Goal: Transaction & Acquisition: Obtain resource

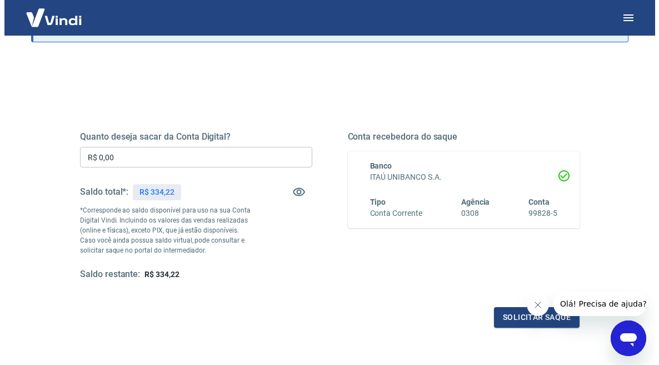
scroll to position [93, 0]
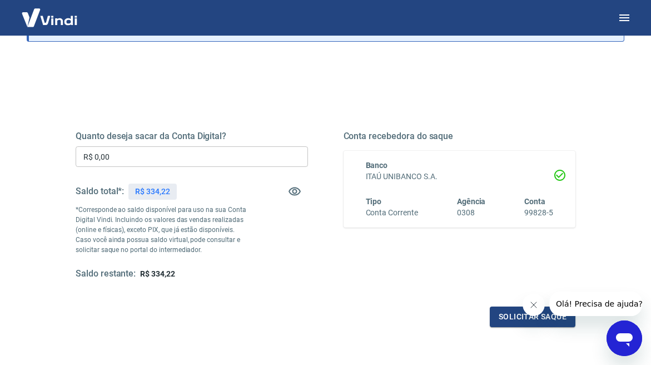
click at [124, 160] on input "R$ 0,00" at bounding box center [192, 156] width 232 height 21
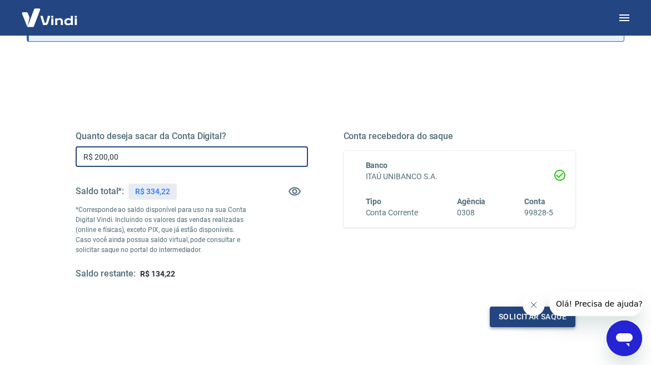
type input "R$ 200,00"
click at [515, 314] on button "Solicitar saque" at bounding box center [533, 316] width 86 height 21
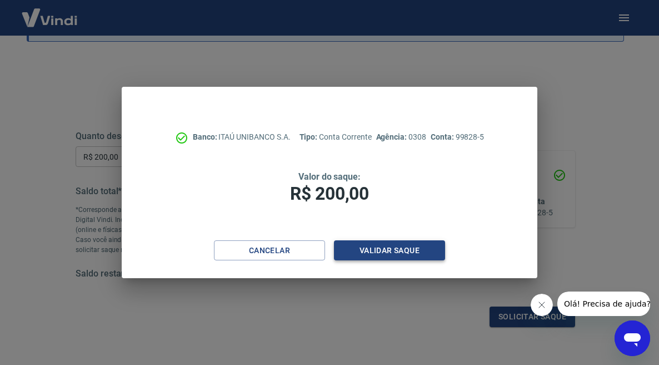
click at [380, 247] on button "Validar saque" at bounding box center [389, 250] width 111 height 21
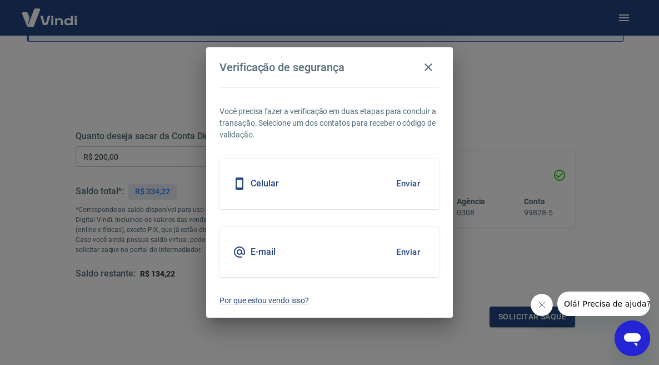
click at [400, 181] on button "Enviar" at bounding box center [408, 183] width 36 height 23
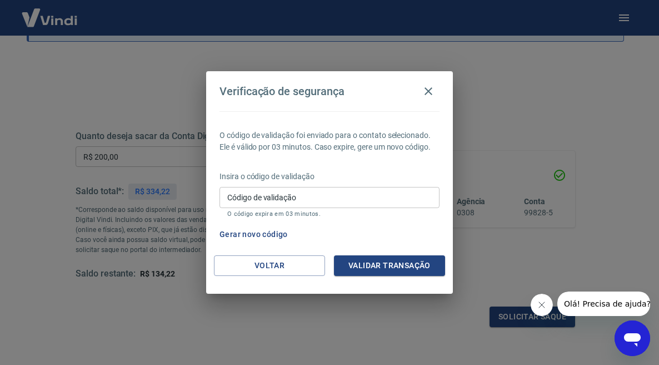
click at [274, 200] on div "Código de validação Código de validação O código expira em 03 minutos." at bounding box center [330, 202] width 220 height 30
click at [256, 230] on button "Gerar novo código" at bounding box center [253, 234] width 77 height 21
click at [267, 196] on div "Código de validação Código de validação O código expira em 03 minutos." at bounding box center [330, 202] width 220 height 30
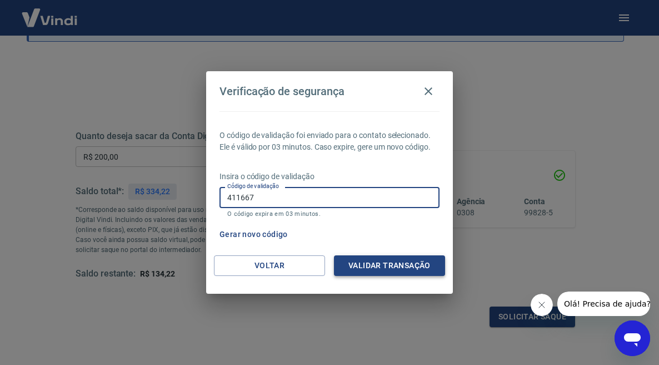
type input "411667"
click at [386, 266] on button "Validar transação" at bounding box center [389, 265] width 111 height 21
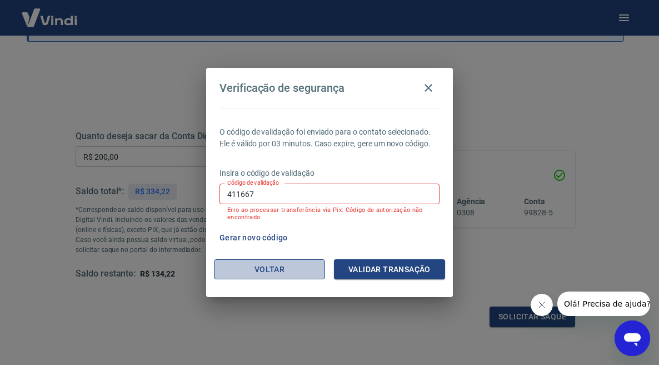
click at [265, 269] on button "Voltar" at bounding box center [269, 269] width 111 height 21
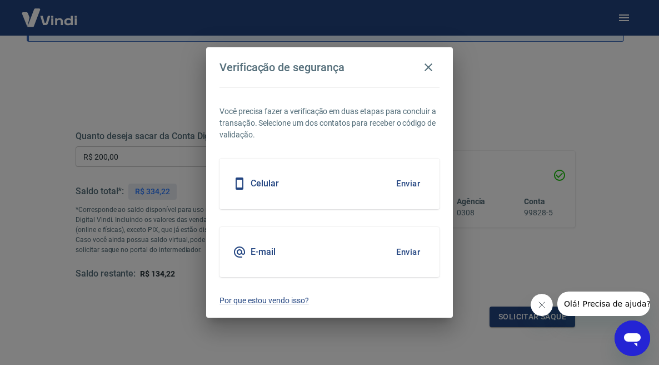
click at [333, 181] on div "Celular Enviar" at bounding box center [330, 183] width 220 height 50
click at [408, 183] on button "Enviar" at bounding box center [408, 183] width 36 height 23
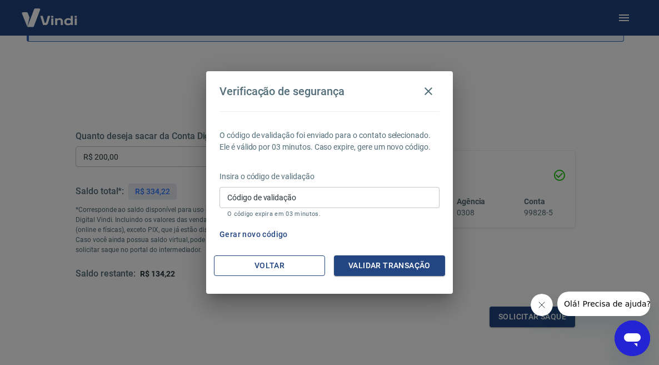
click at [281, 265] on button "Voltar" at bounding box center [269, 265] width 111 height 21
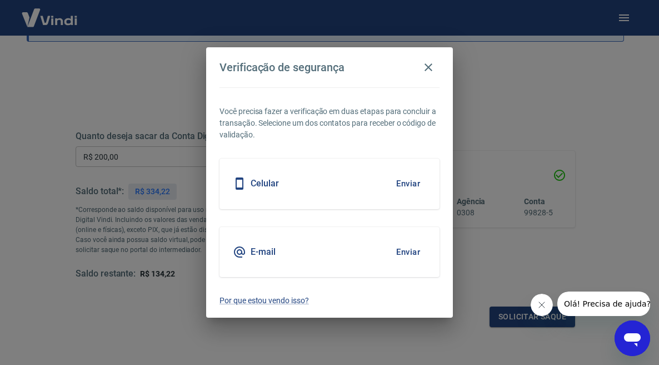
click at [632, 339] on icon "Abrir janela de mensagens" at bounding box center [632, 339] width 17 height 13
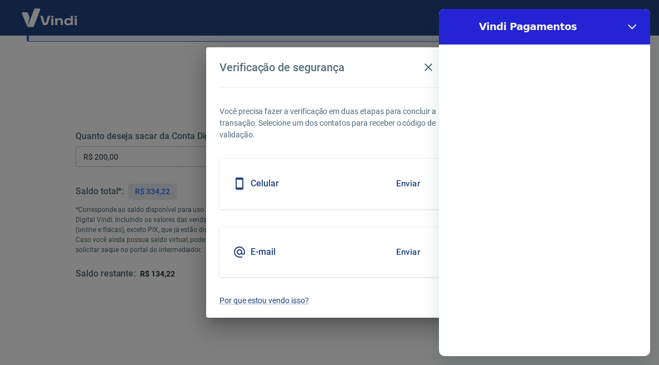
scroll to position [0, 0]
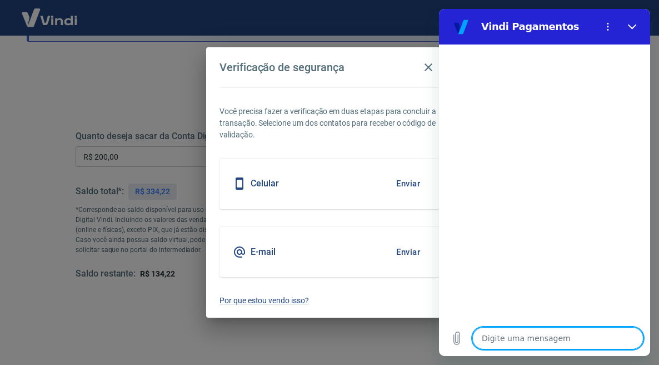
click at [577, 331] on textarea at bounding box center [558, 338] width 171 height 22
type textarea "B"
type textarea "x"
type textarea "Bo"
type textarea "x"
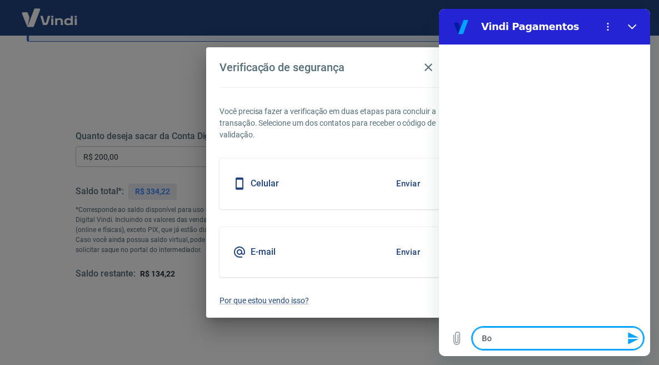
type textarea "Bom"
type textarea "x"
type textarea "Bom"
type textarea "x"
type textarea "Bom d"
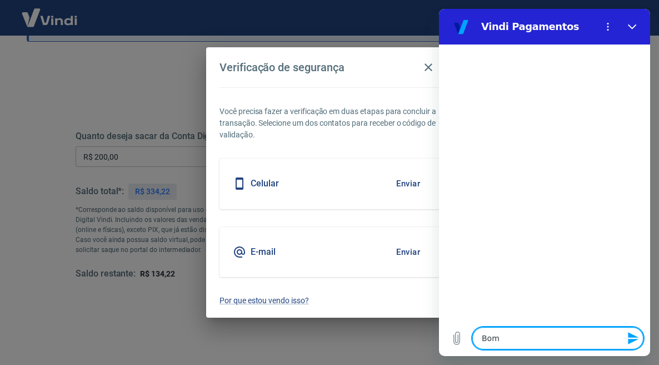
type textarea "x"
type textarea "Bom di"
type textarea "x"
type textarea "Bom dia"
type textarea "x"
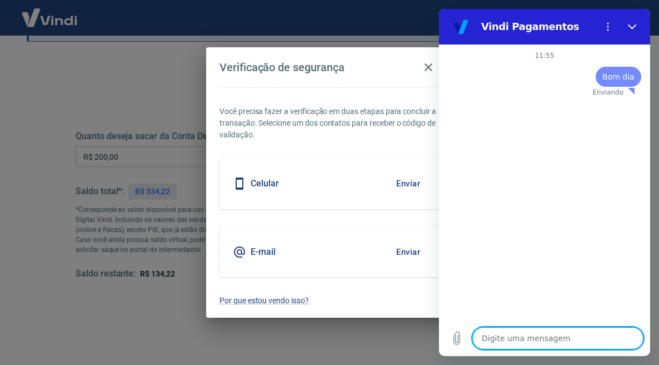
type textarea "x"
click at [524, 336] on textarea at bounding box center [558, 338] width 171 height 22
type textarea "N"
type textarea "x"
type textarea "N~"
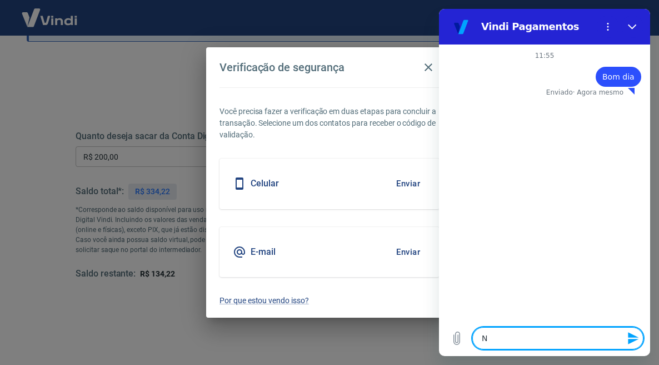
type textarea "x"
type textarea "Nã"
type textarea "x"
type textarea "Não"
type textarea "x"
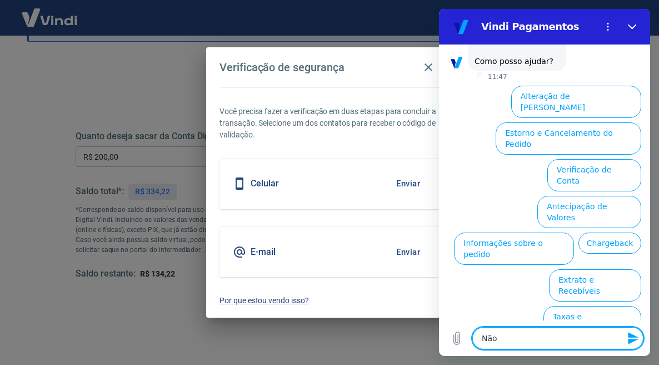
scroll to position [80, 0]
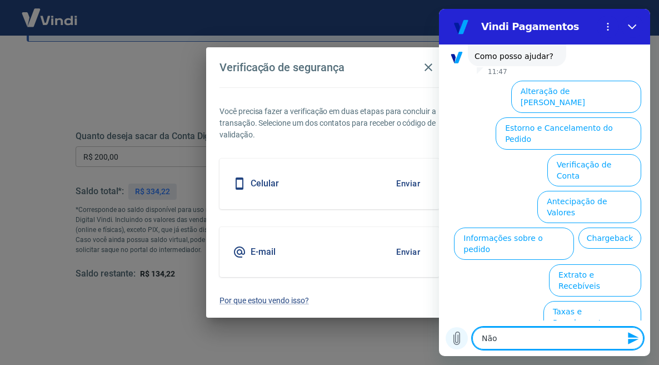
drag, startPoint x: 505, startPoint y: 341, endPoint x: 464, endPoint y: 334, distance: 41.1
click at [464, 334] on div "Digite uma mensagem Não x" at bounding box center [544, 338] width 211 height 36
type textarea "x"
type textarea "N"
type textarea "x"
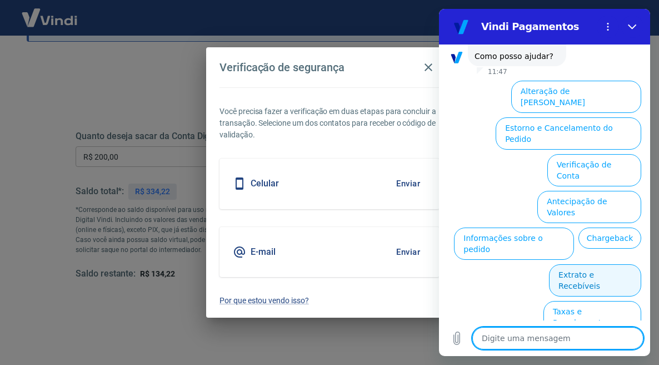
click at [581, 264] on button "Extrato e Recebíveis" at bounding box center [595, 280] width 92 height 32
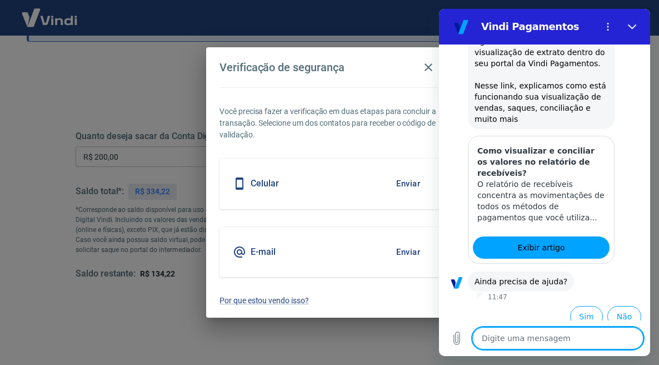
scroll to position [178, 0]
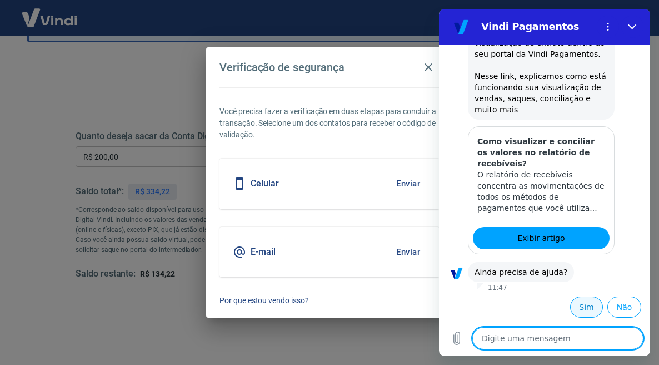
click at [575, 309] on button "Sim" at bounding box center [586, 306] width 33 height 21
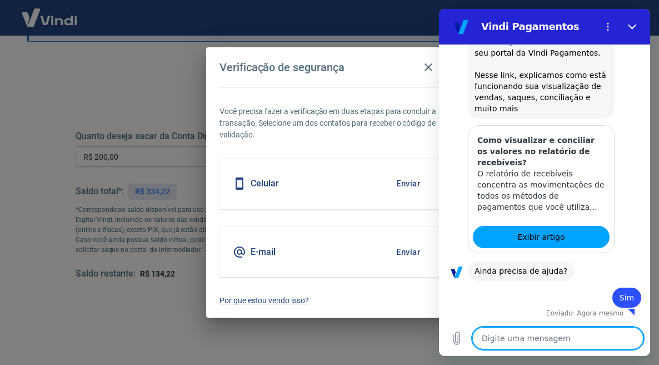
scroll to position [180, 0]
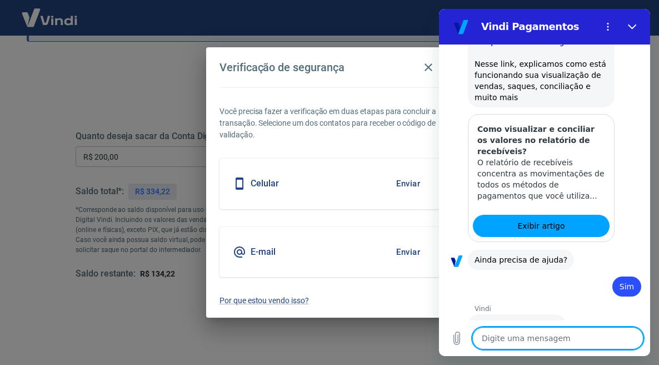
type textarea "x"
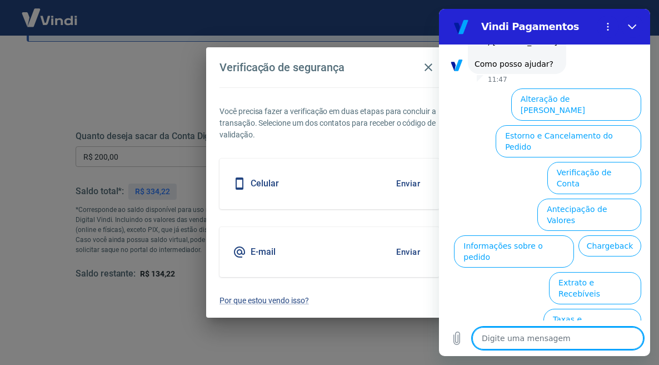
scroll to position [480, 0]
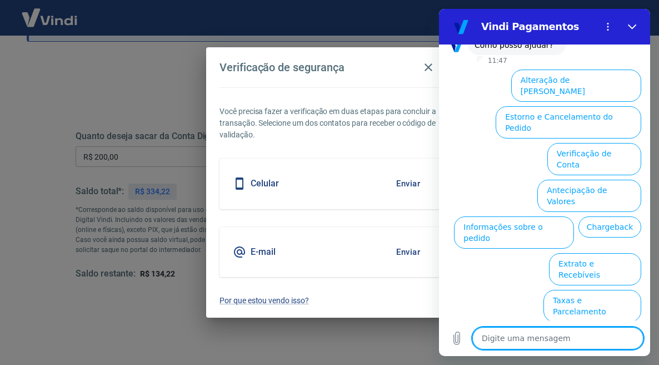
click at [531, 341] on textarea at bounding box center [558, 338] width 171 height 22
type textarea "N"
type textarea "x"
type textarea "N~"
type textarea "x"
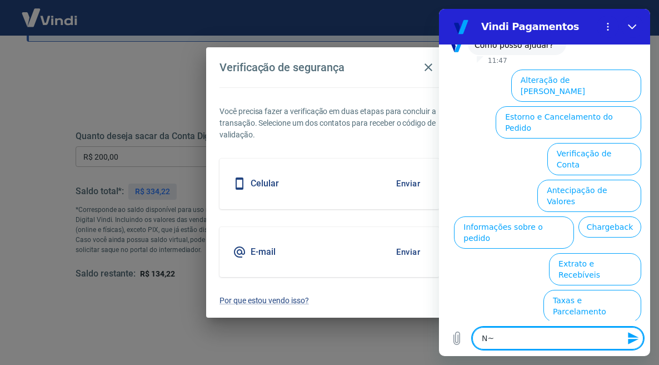
type textarea "Nã"
type textarea "x"
type textarea "Não"
type textarea "x"
type textarea "Não"
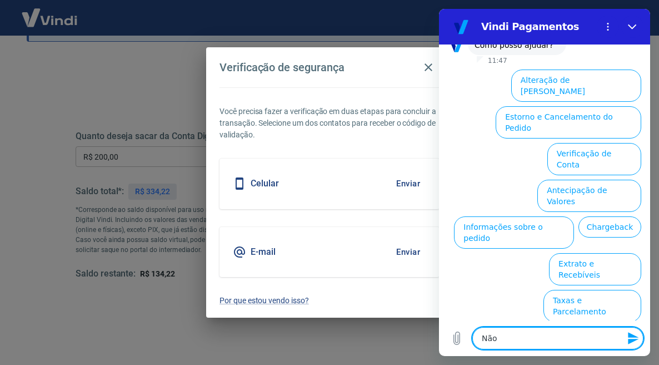
type textarea "x"
type textarea "Não e"
type textarea "x"
type textarea "Não es"
type textarea "x"
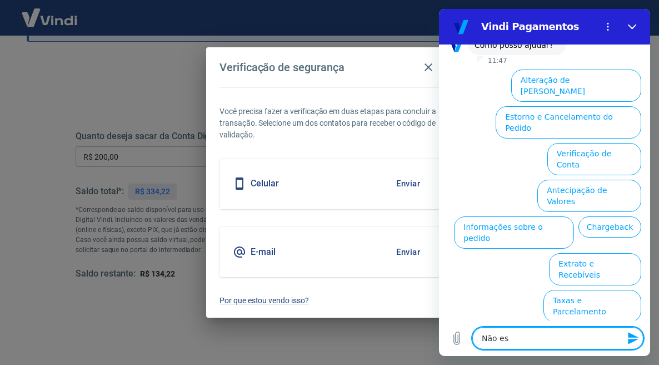
type textarea "Não est"
type textarea "x"
type textarea "Não estu"
type textarea "x"
type textarea "Não estu"
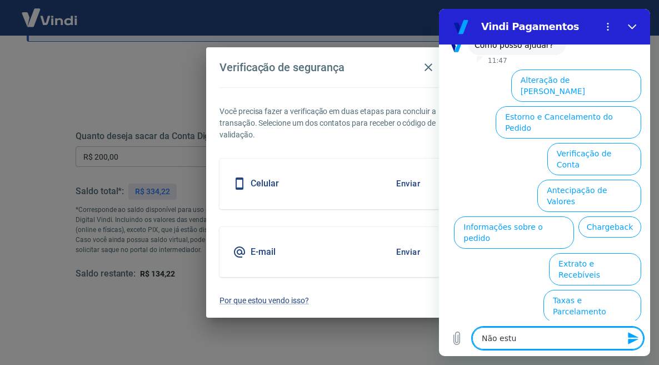
type textarea "x"
type textarea "Não estu r"
type textarea "x"
type textarea "Não estu re"
type textarea "x"
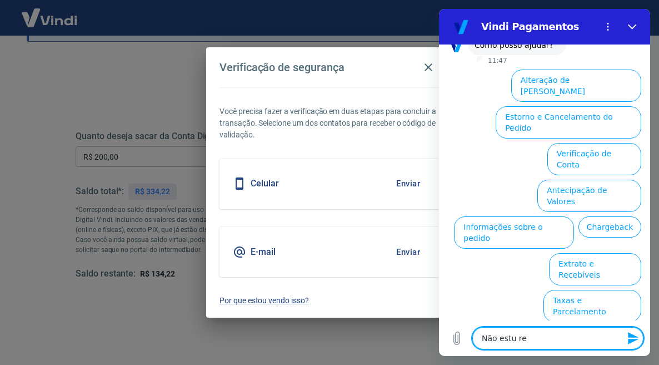
type textarea "Não estu rec"
type textarea "x"
type textarea "Não estu rece"
type textarea "x"
type textarea "Não estu receb"
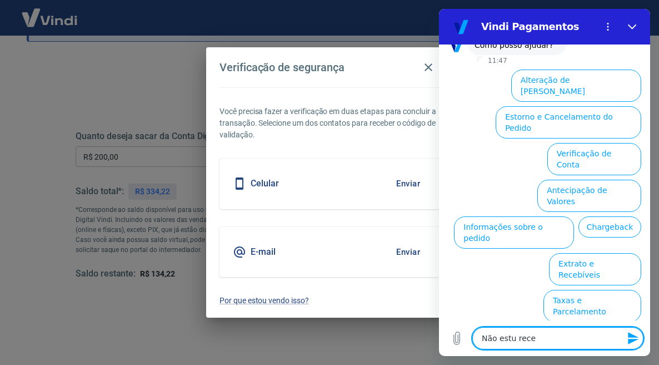
type textarea "x"
type textarea "Não estu recebe"
type textarea "x"
type textarea "Não estu receben"
type textarea "x"
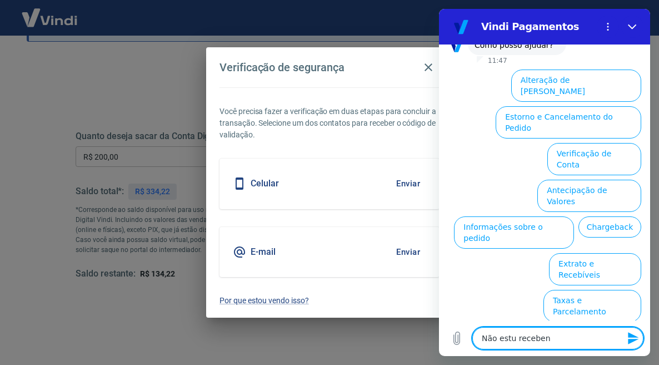
type textarea "Não estu recebend"
type textarea "x"
type textarea "Não estu recebendo"
type textarea "x"
click at [510, 338] on textarea "Não estu recebendo" at bounding box center [558, 338] width 171 height 22
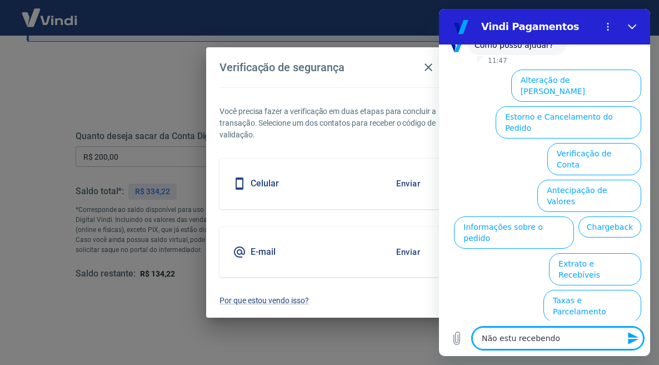
type textarea "Não estou recebendo"
type textarea "x"
click at [567, 340] on textarea "Não estou recebendo" at bounding box center [558, 338] width 171 height 22
type textarea "Não estou recebendo"
type textarea "x"
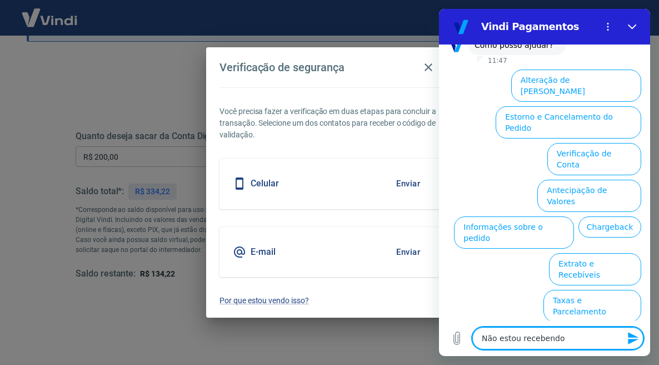
type textarea "Não estou recebendo o"
type textarea "x"
type textarea "Não estou recebendo o"
type textarea "x"
type textarea "Não estou recebendo o c"
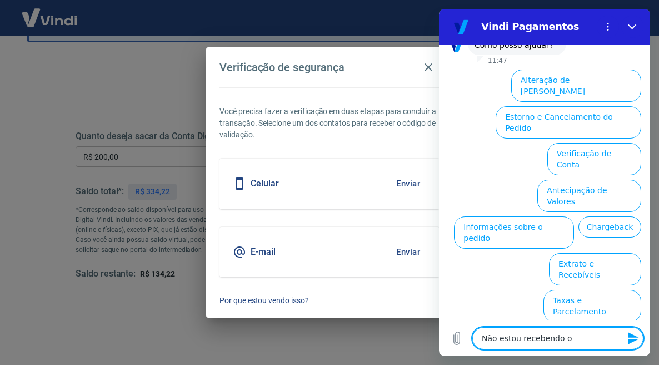
type textarea "x"
type textarea "Não estou recebendo o c´"
type textarea "x"
type textarea "Não estou recebendo o có"
type textarea "x"
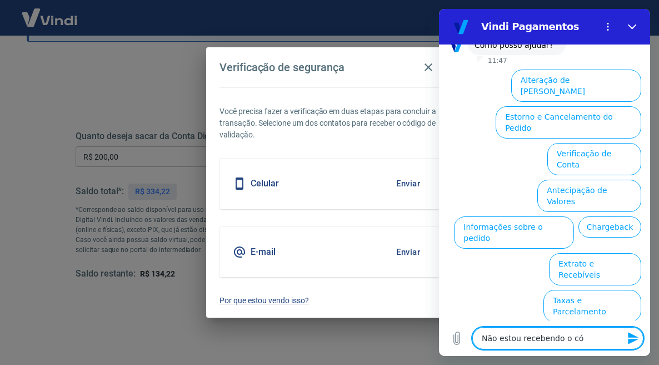
type textarea "Não estou recebendo o cód"
type textarea "x"
type textarea "Não estou recebendo o códi"
type textarea "x"
type textarea "Não estou recebendo o códig"
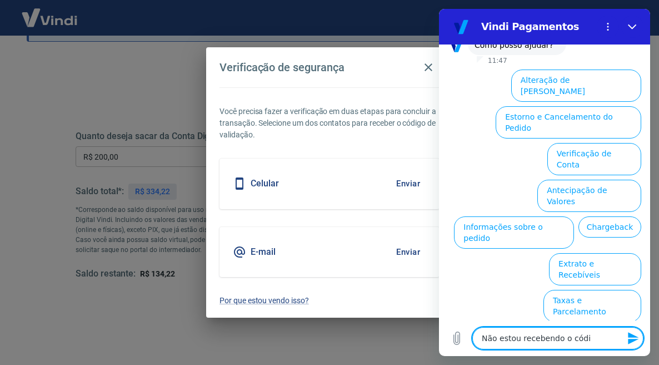
type textarea "x"
type textarea "Não estou recebendo o código"
type textarea "x"
type textarea "Não estou recebendo o código"
type textarea "x"
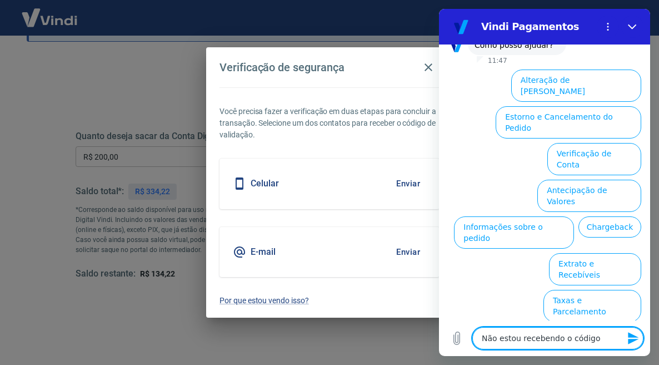
type textarea "Não estou recebendo o código d"
type textarea "x"
type textarea "Não estou recebendo o código de"
type textarea "x"
type textarea "Não estou recebendo o código de"
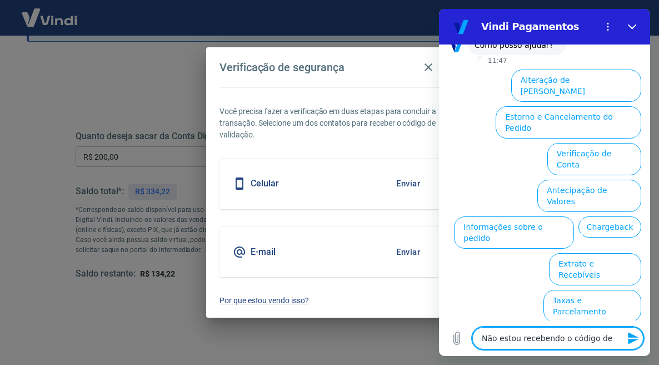
type textarea "x"
type textarea "Não estou recebendo o código de v"
type textarea "x"
type textarea "Não estou recebendo o código de ve"
type textarea "x"
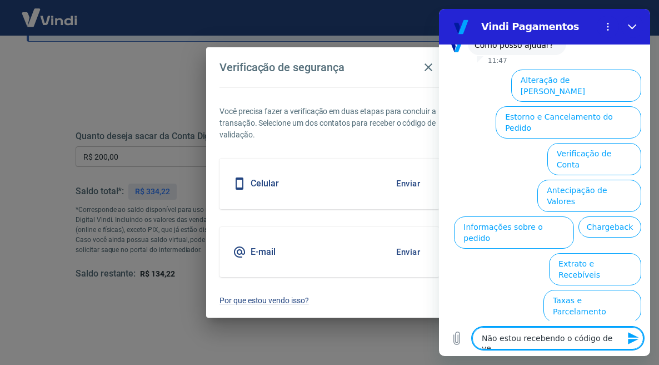
type textarea "Não estou recebendo o código de ver"
type textarea "x"
type textarea "Não estou recebendo o código de veri"
type textarea "x"
type textarea "Não estou recebendo o código de verif"
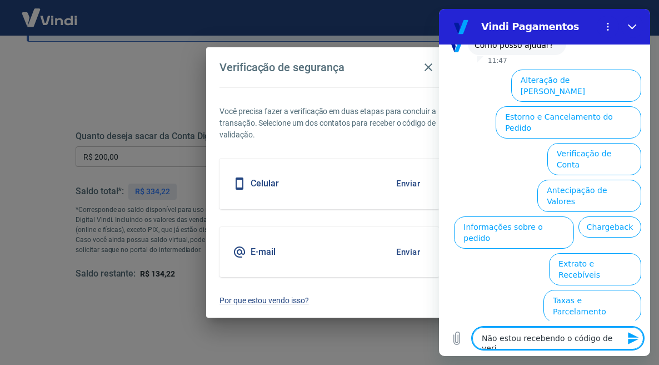
type textarea "x"
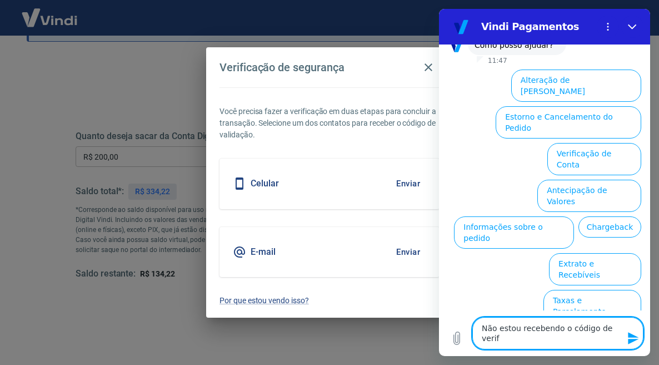
type textarea "Não estou recebendo o código de verifi"
type textarea "x"
type textarea "Não estou recebendo o código de verific"
type textarea "x"
type textarea "Não estou recebendo o código de verifica"
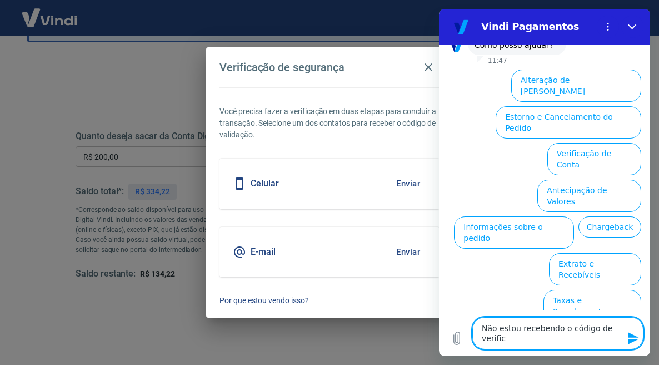
type textarea "x"
type textarea "Não estou recebendo o código de verificaç"
type textarea "x"
type textarea "Não estou recebendo o código de verificaç~"
type textarea "x"
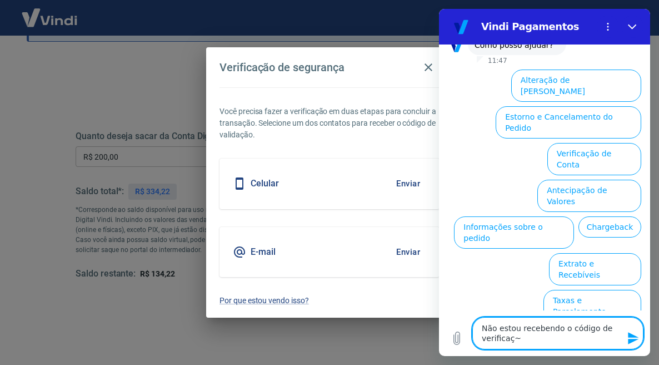
type textarea "Não estou recebendo o código de verificaçã"
type textarea "x"
type textarea "Não estou recebendo o código de verificação"
type textarea "x"
type textarea "Não estou recebendo o código de verificação"
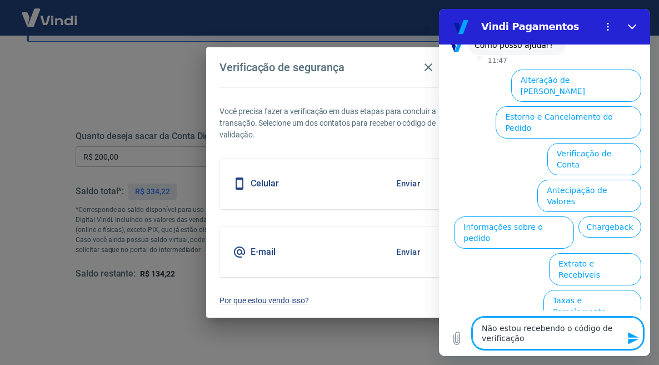
type textarea "x"
type textarea "Não estou recebendo o código de verificação d"
type textarea "x"
type textarea "Não estou recebendo o código de verificação de"
type textarea "x"
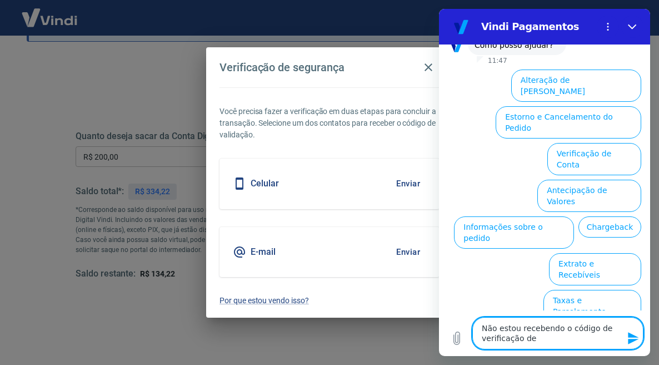
type textarea "Não estou recebendo o código de verificação de"
type textarea "x"
type textarea "Não estou recebendo o código de verificação de s"
type textarea "x"
type textarea "Não estou recebendo o código de verificação de se"
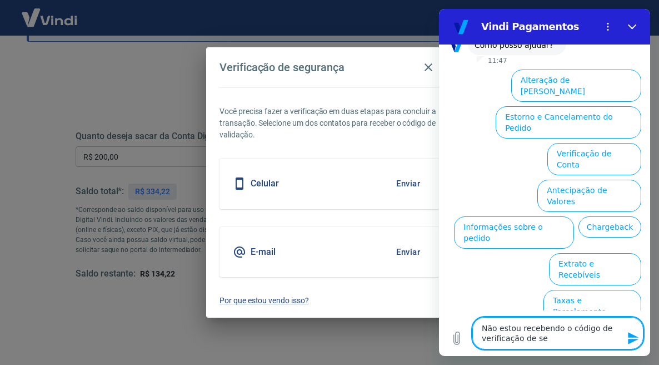
type textarea "x"
type textarea "Não estou recebendo o código de verificação de seg"
type textarea "x"
type textarea "Não estou recebendo o código de verificação de segu"
type textarea "x"
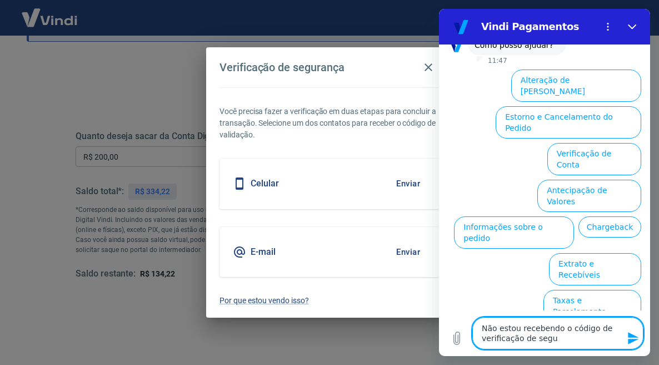
type textarea "Não estou recebendo o código de verificação de segur"
type textarea "x"
type textarea "Não estou recebendo o código de verificação de segura"
type textarea "x"
type textarea "Não estou recebendo o código de verificação de seguran"
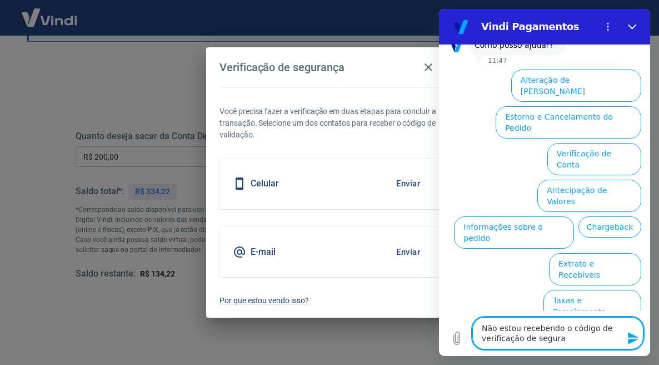
type textarea "x"
type textarea "Não estou recebendo o código de verificação de seguranç"
type textarea "x"
type textarea "Não estou recebendo o código de verificação de segurança"
type textarea "x"
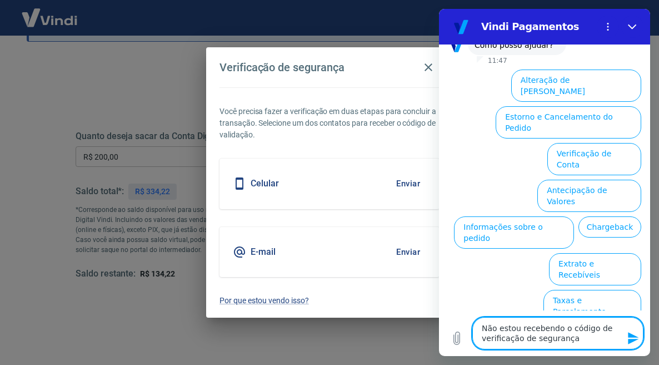
type textarea "Não estou recebendo o código de verificação de segurança."
type textarea "x"
type textarea "Não estou recebendo o código de verificação de segurança."
type textarea "x"
type textarea "Não estou recebendo o código de verificação de segurança. r"
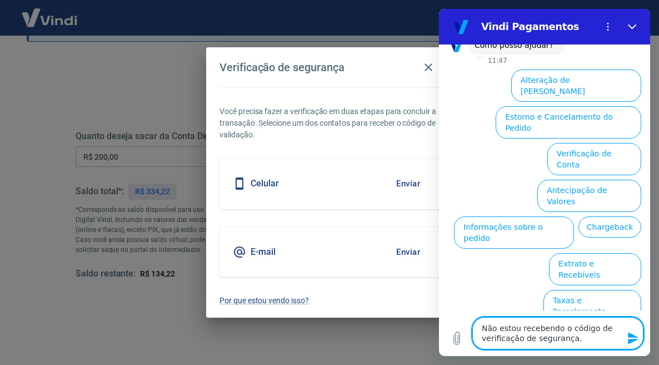
type textarea "x"
type textarea "Não estou recebendo o código de verificação de segurança. re"
type textarea "x"
type textarea "Não estou recebendo o código de verificação de segurança. r"
type textarea "x"
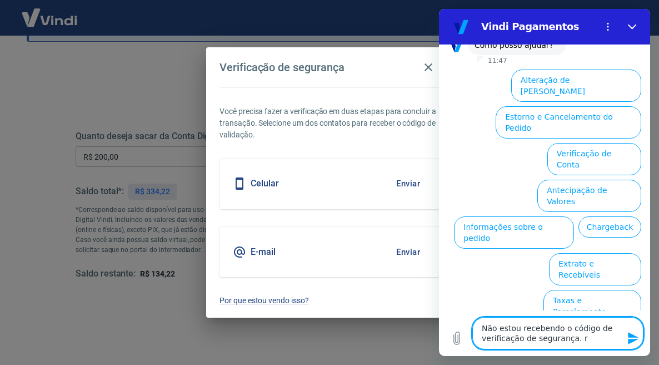
type textarea "Não estou recebendo o código de verificação de segurança."
type textarea "x"
type textarea "Não estou recebendo o código de verificação de segurança. R"
type textarea "x"
type textarea "Não estou recebendo o código de verificação de segurança. Re"
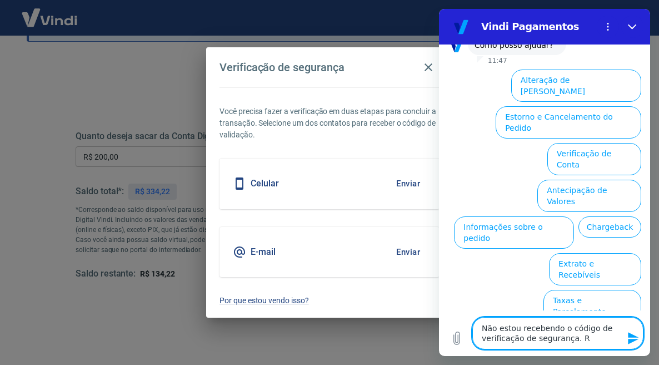
type textarea "x"
type textarea "Não estou recebendo o código de verificação de segurança. Rec"
type textarea "x"
type textarea "Não estou recebendo o código de verificação de segurança. Rece"
type textarea "x"
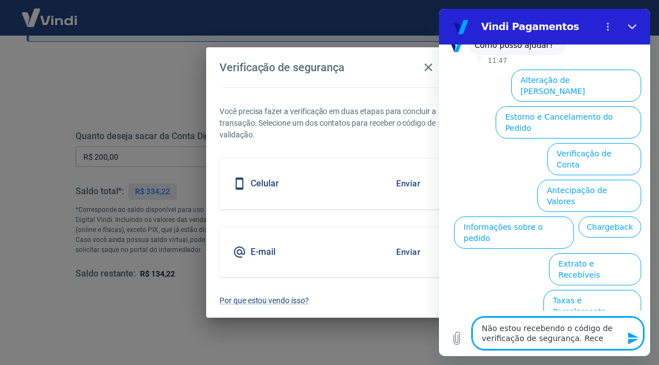
type textarea "Não estou recebendo o código de verificação de segurança. Receb"
type textarea "x"
type textarea "Não estou recebendo o código de verificação de segurança. Recebi"
type textarea "x"
type textarea "Não estou recebendo o código de verificação de segurança. Recebi"
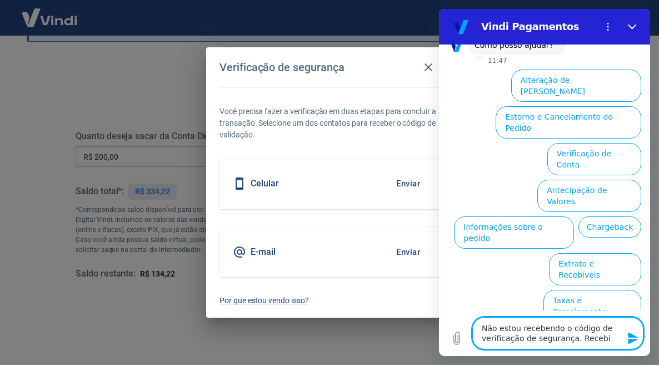
type textarea "x"
type textarea "Não estou recebendo o código de verificação de segurança. Recebi o"
type textarea "x"
type textarea "Não estou recebendo o código de verificação de segurança. Recebi o"
type textarea "x"
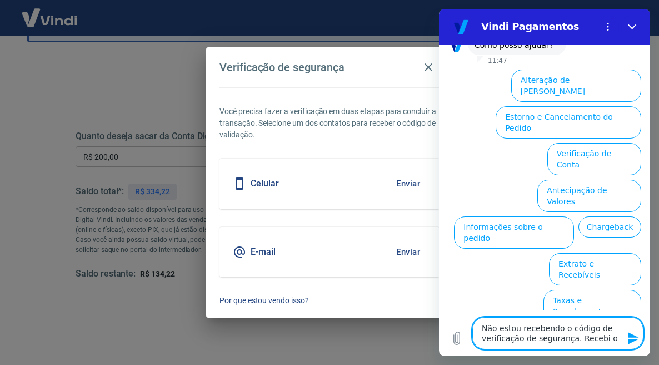
type textarea "Não estou recebendo o código de verificação de segurança. Recebi o p"
type textarea "x"
type textarea "Não estou recebendo o código de verificação de segurança. Recebi o pr"
type textarea "x"
type textarea "Não estou recebendo o código de verificação de segurança. Recebi o pri"
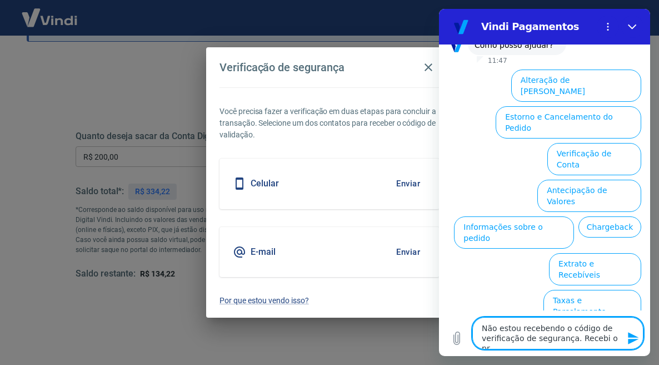
type textarea "x"
type textarea "Não estou recebendo o código de verificação de segurança. Recebi o prim"
type textarea "x"
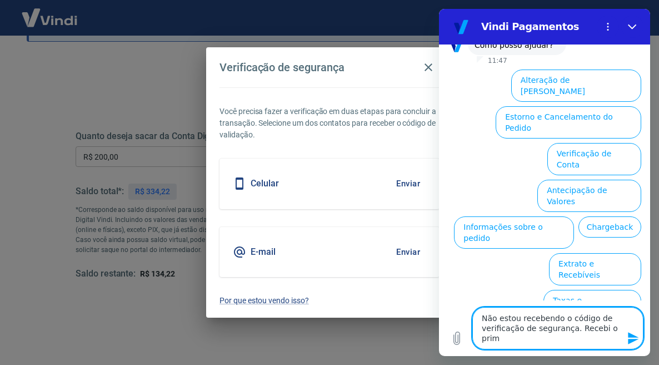
type textarea "Não estou recebendo o código de verificação de segurança. Recebi o prime"
type textarea "x"
type textarea "Não estou recebendo o código de verificação de segurança. Recebi o primei"
type textarea "x"
type textarea "Não estou recebendo o código de verificação de segurança. Recebi o primeio"
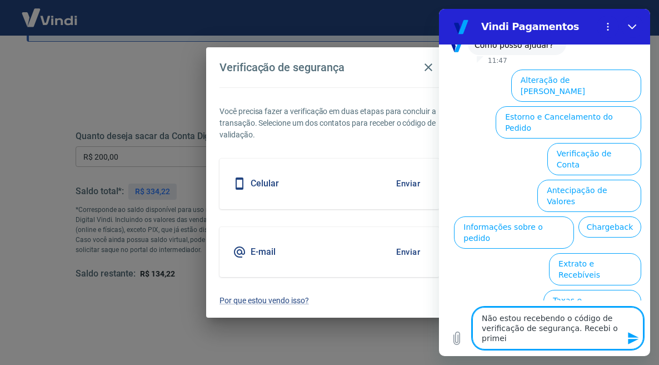
type textarea "x"
type textarea "Não estou recebendo o código de verificação de segurança. Recebi o primei"
type textarea "x"
type textarea "Não estou recebendo o código de verificação de segurança. Recebi o primeir"
type textarea "x"
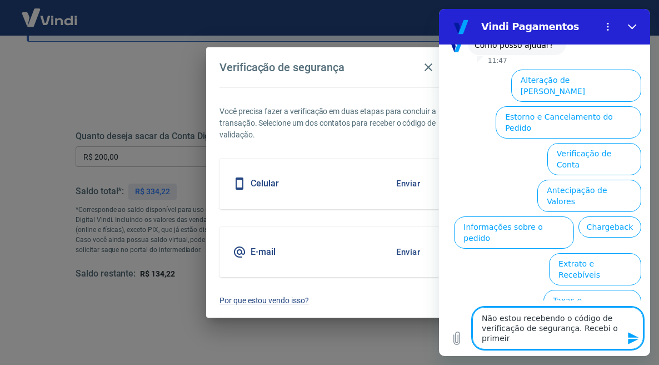
type textarea "Não estou recebendo o código de verificação de segurança. Recebi o primeiro"
type textarea "x"
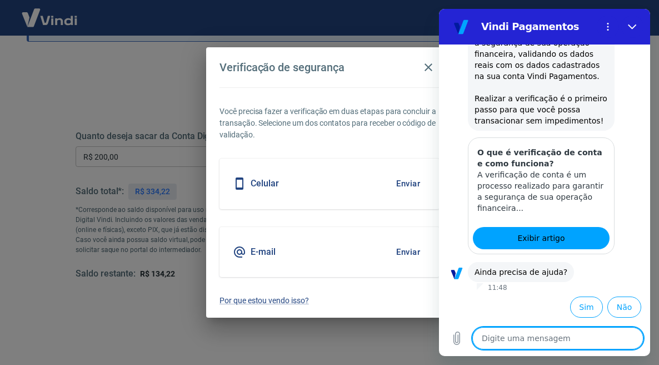
scroll to position [623, 0]
click at [578, 306] on button "Sim" at bounding box center [586, 306] width 33 height 21
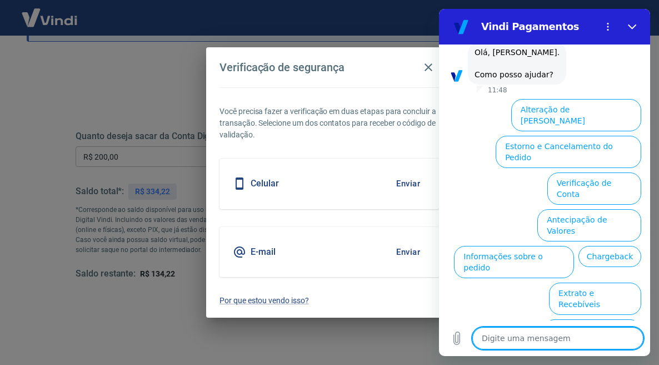
scroll to position [925, 0]
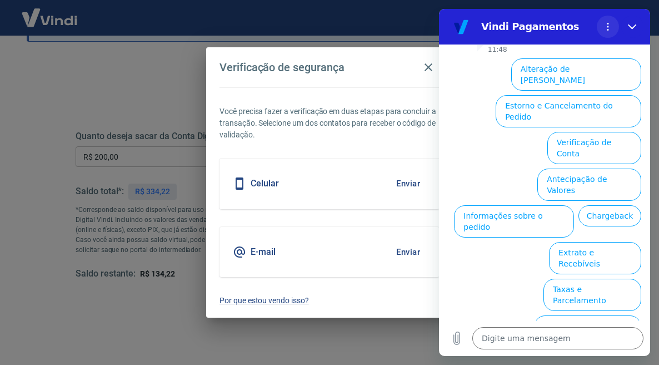
click at [609, 26] on icon "Menu de opções" at bounding box center [608, 26] width 9 height 9
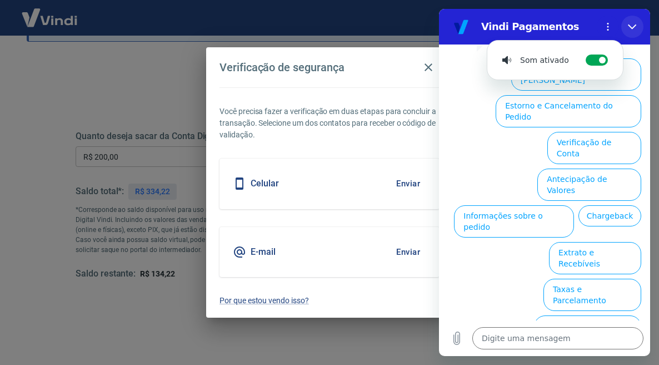
click at [631, 27] on icon "Fechar" at bounding box center [632, 26] width 8 height 5
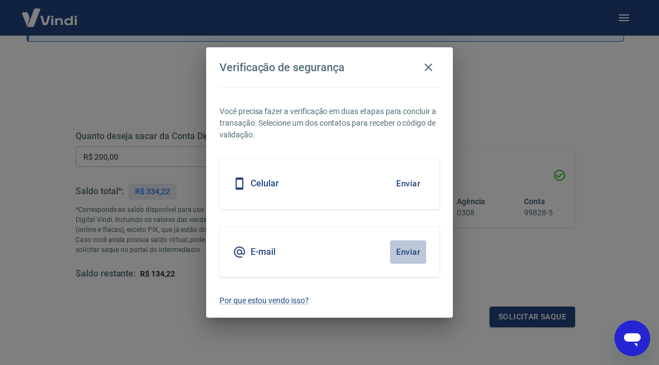
click at [406, 251] on button "Enviar" at bounding box center [408, 251] width 36 height 23
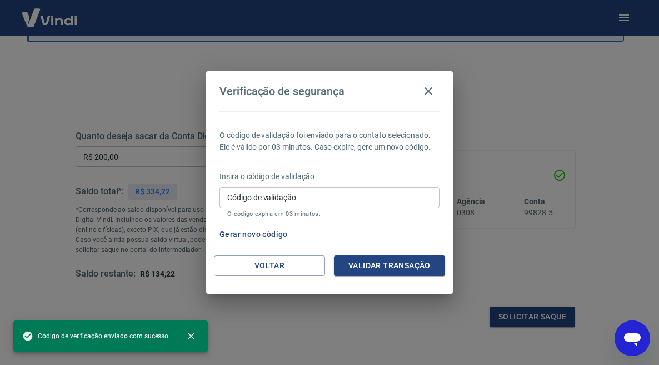
click at [317, 197] on input "Código de validação" at bounding box center [330, 197] width 220 height 21
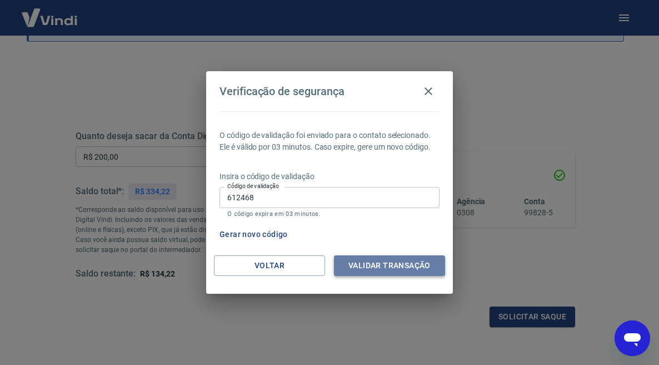
click at [374, 268] on button "Validar transação" at bounding box center [389, 265] width 111 height 21
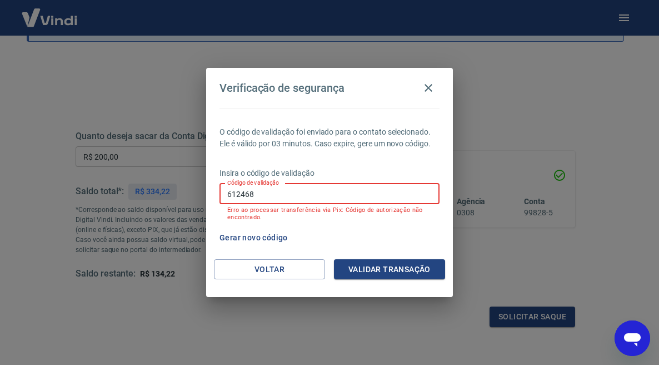
drag, startPoint x: 251, startPoint y: 194, endPoint x: 293, endPoint y: 201, distance: 42.9
click at [251, 194] on input "612468" at bounding box center [330, 193] width 220 height 21
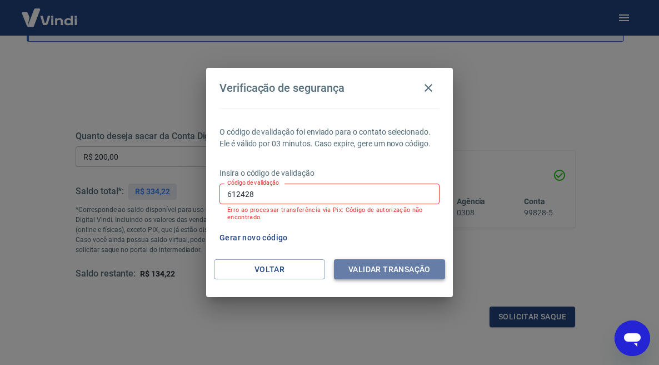
click at [385, 275] on button "Validar transação" at bounding box center [389, 269] width 111 height 21
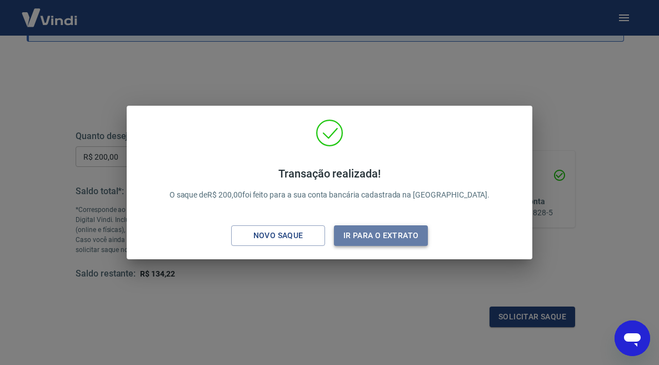
click at [376, 236] on button "Ir para o extrato" at bounding box center [381, 235] width 94 height 21
